Goal: Check status: Check status

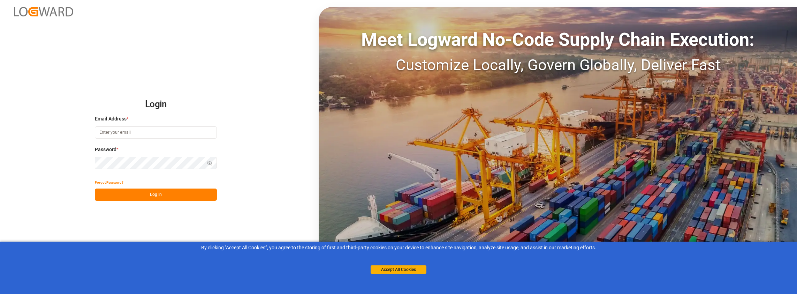
click at [176, 134] on input at bounding box center [156, 132] width 122 height 12
type input "[PERSON_NAME][EMAIL_ADDRESS][PERSON_NAME][DOMAIN_NAME]"
click at [140, 197] on button "Log In" at bounding box center [156, 194] width 122 height 12
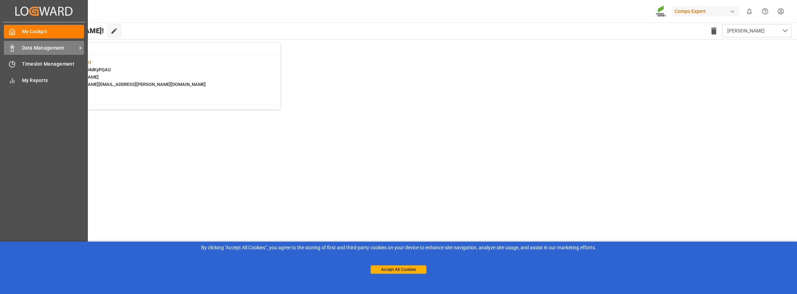
click at [24, 49] on span "Data Management" at bounding box center [49, 47] width 55 height 7
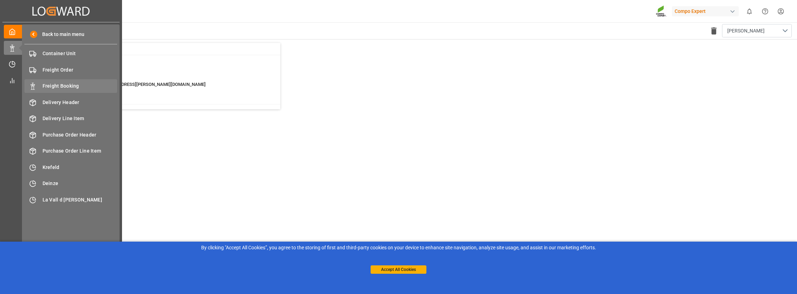
click at [59, 86] on span "Freight Booking" at bounding box center [80, 85] width 75 height 7
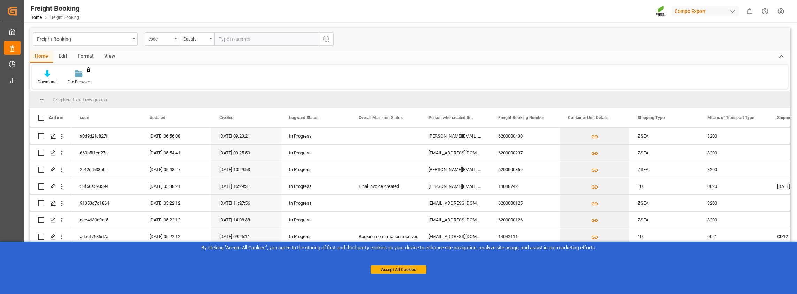
click at [169, 41] on div "code" at bounding box center [161, 38] width 24 height 8
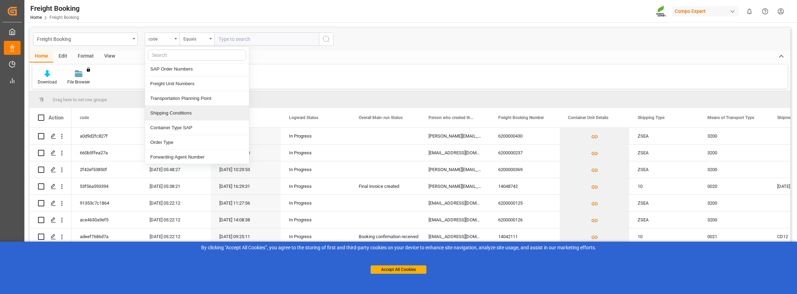
scroll to position [174, 0]
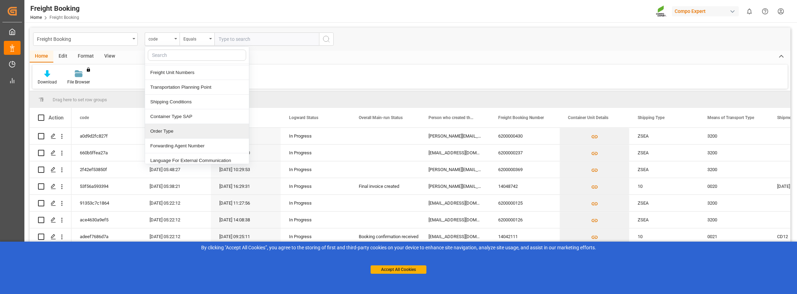
click at [173, 129] on div "Order Type" at bounding box center [197, 131] width 104 height 15
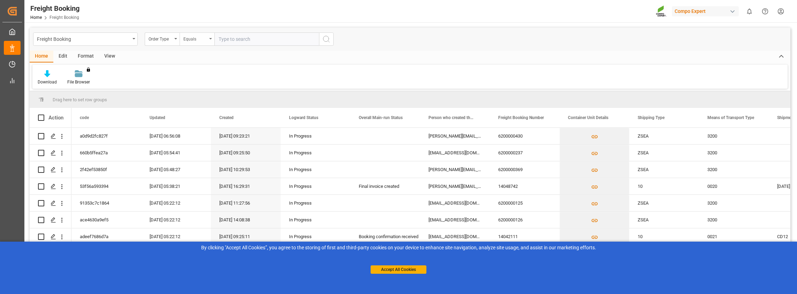
click at [198, 35] on div "Equals" at bounding box center [195, 38] width 24 height 8
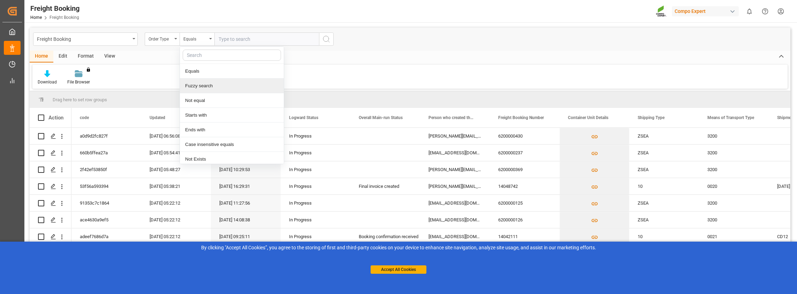
click at [197, 85] on div "Fuzzy search" at bounding box center [232, 85] width 104 height 15
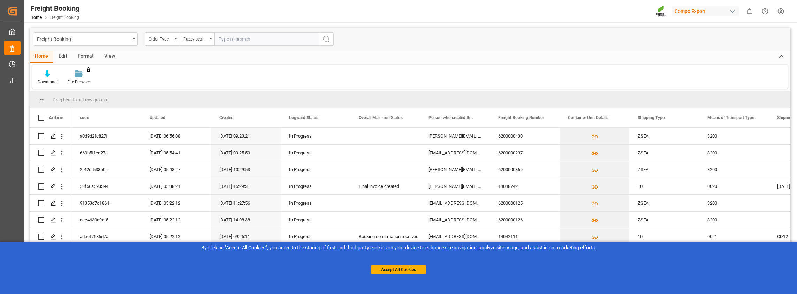
click at [231, 38] on input "text" at bounding box center [267, 38] width 105 height 13
paste input "2000000544"
type input "2000000544"
click at [324, 39] on icon "search button" at bounding box center [326, 39] width 8 height 8
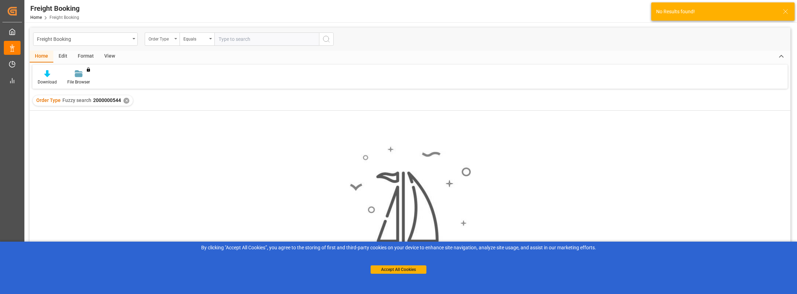
click at [174, 39] on icon "open menu" at bounding box center [175, 38] width 3 height 1
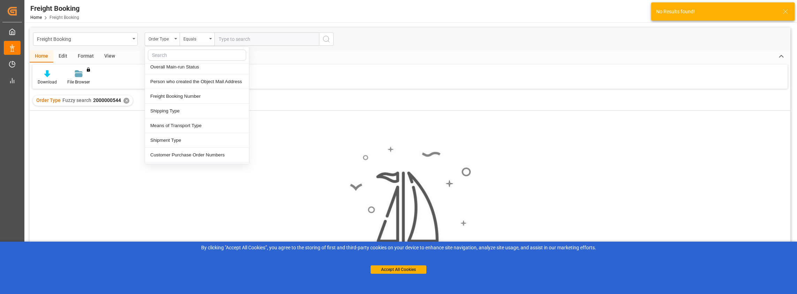
scroll to position [70, 0]
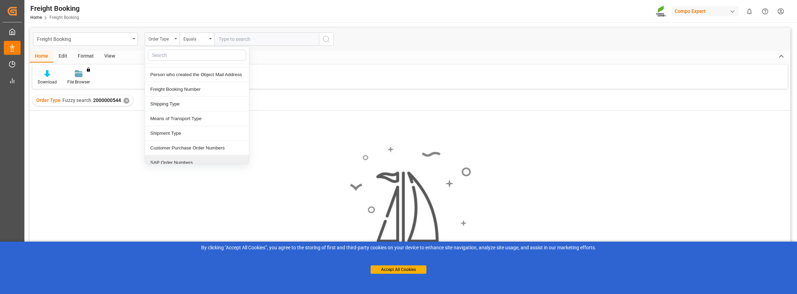
click at [174, 160] on div "SAP Order Numbers" at bounding box center [197, 162] width 104 height 15
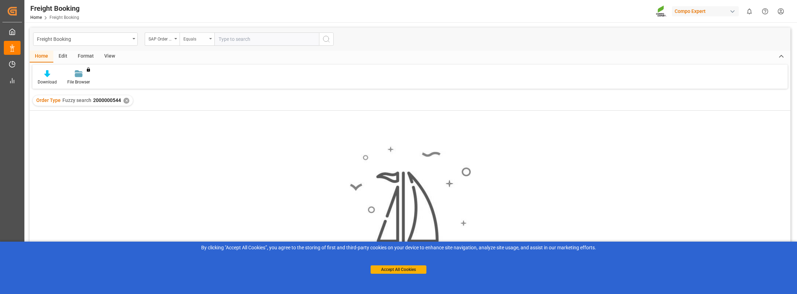
click at [206, 38] on div "Equals" at bounding box center [195, 38] width 24 height 8
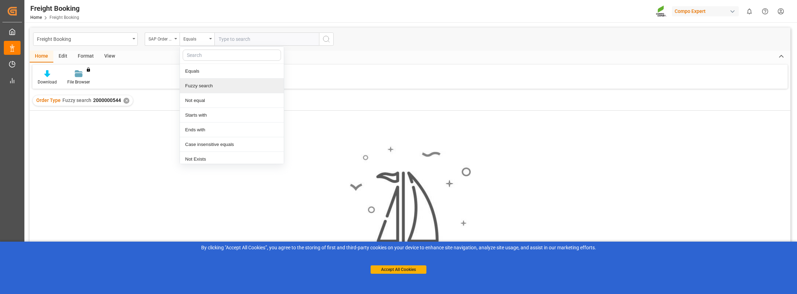
click at [195, 87] on div "Fuzzy search" at bounding box center [232, 85] width 104 height 15
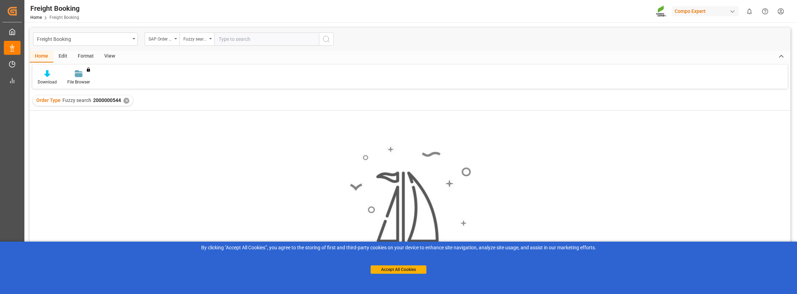
click at [239, 41] on input "text" at bounding box center [267, 38] width 105 height 13
paste input "2000000544"
type input "2000000544"
click at [328, 43] on button "search button" at bounding box center [326, 38] width 15 height 13
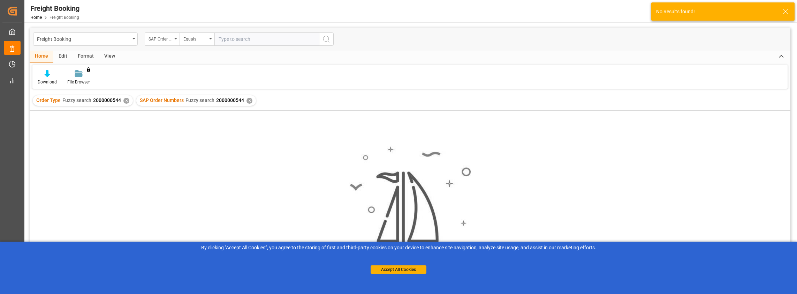
click at [123, 100] on div "✕" at bounding box center [126, 101] width 6 height 6
